Goal: Task Accomplishment & Management: Use online tool/utility

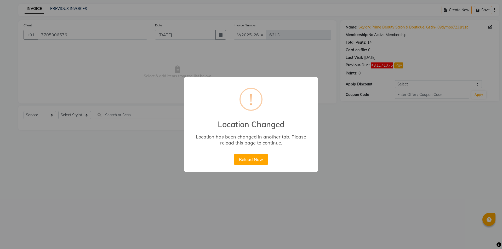
select select "4588"
select select "service"
click at [247, 159] on button "Reload Now" at bounding box center [250, 160] width 33 height 12
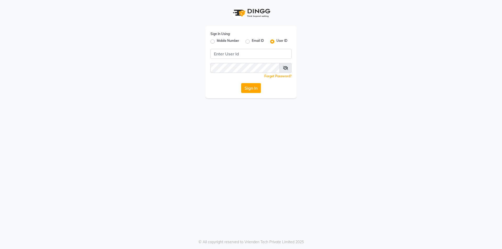
click at [217, 41] on label "Mobile Number" at bounding box center [228, 41] width 22 height 6
click at [217, 41] on input "Mobile Number" at bounding box center [218, 39] width 3 height 3
radio input "true"
radio input "false"
drag, startPoint x: 251, startPoint y: 50, endPoint x: 255, endPoint y: 61, distance: 11.8
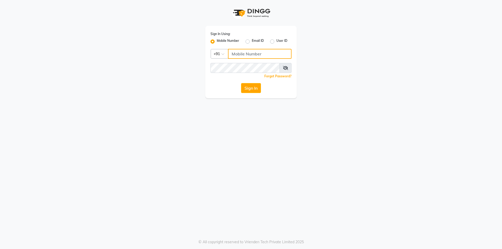
click at [255, 61] on div "Sign In Using: Mobile Number Email ID User ID Country Code × +91 Remember me Fo…" at bounding box center [251, 62] width 92 height 72
type input "8400013886"
click at [241, 83] on button "Sign In" at bounding box center [251, 88] width 20 height 10
